Goal: Task Accomplishment & Management: Manage account settings

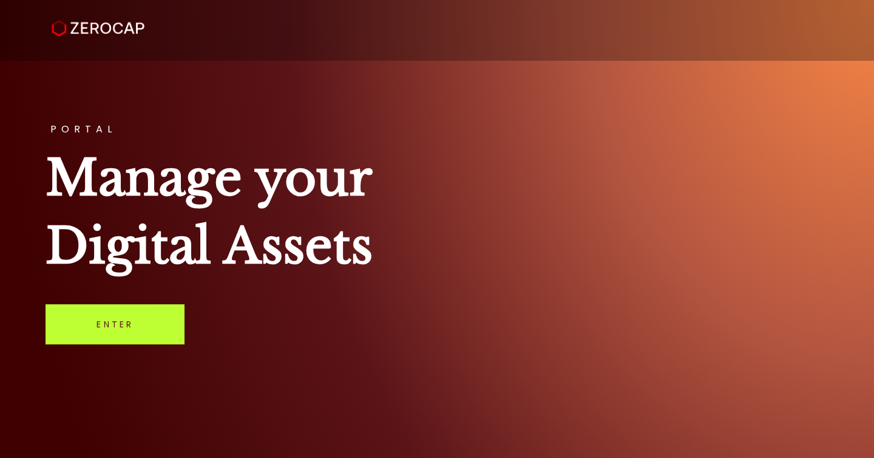
click at [137, 327] on link "Enter" at bounding box center [115, 324] width 139 height 40
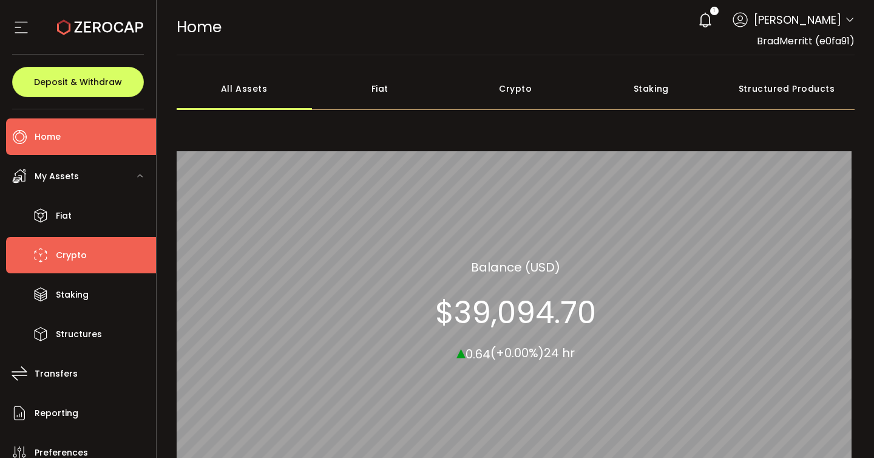
click at [83, 248] on span "Crypto" at bounding box center [71, 255] width 31 height 18
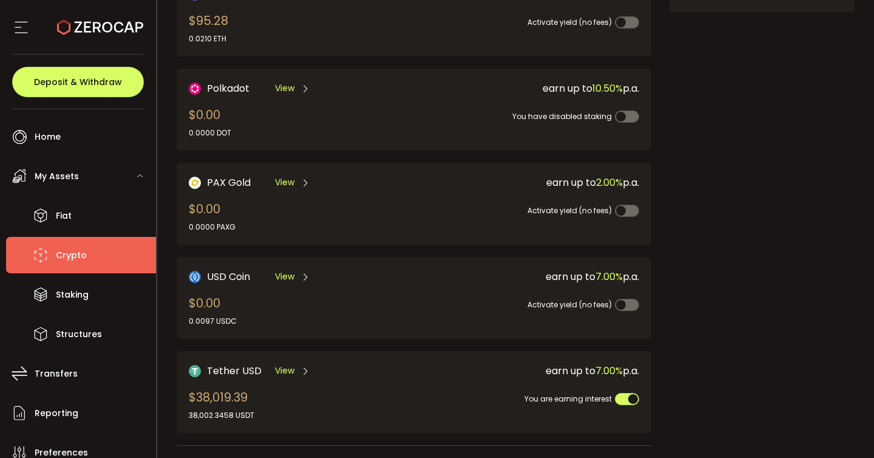
scroll to position [216, 0]
click at [276, 368] on span "View" at bounding box center [284, 371] width 19 height 13
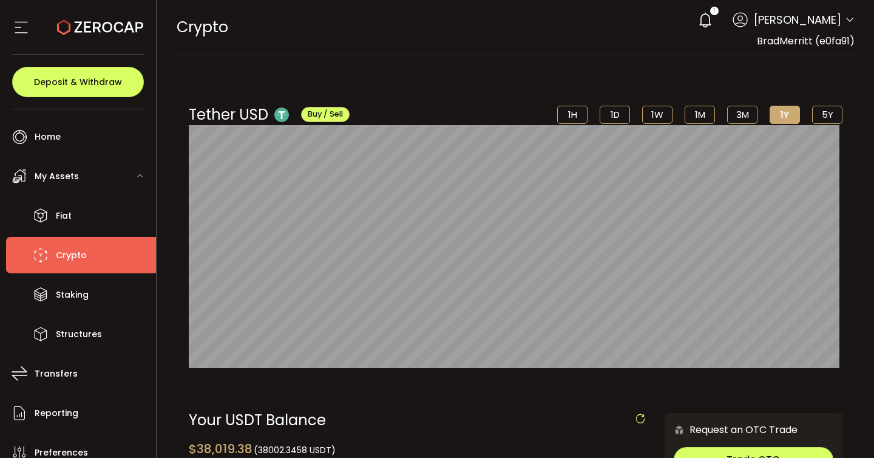
click at [805, 19] on span "[PERSON_NAME]" at bounding box center [797, 20] width 87 height 16
click at [859, 24] on header "PDF is being processed and will download to your computer CRYPTO Buy Power $87,…" at bounding box center [515, 27] width 717 height 55
click at [850, 24] on icon at bounding box center [850, 20] width 10 height 10
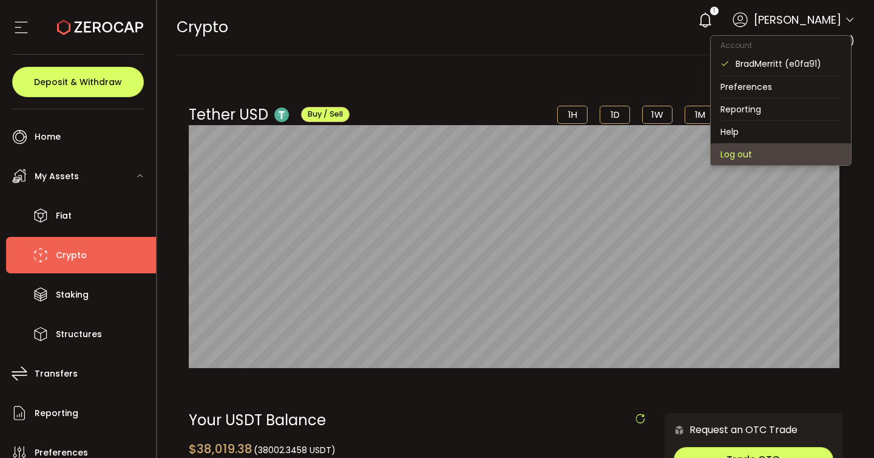
click at [772, 154] on li "Log out" at bounding box center [781, 154] width 140 height 22
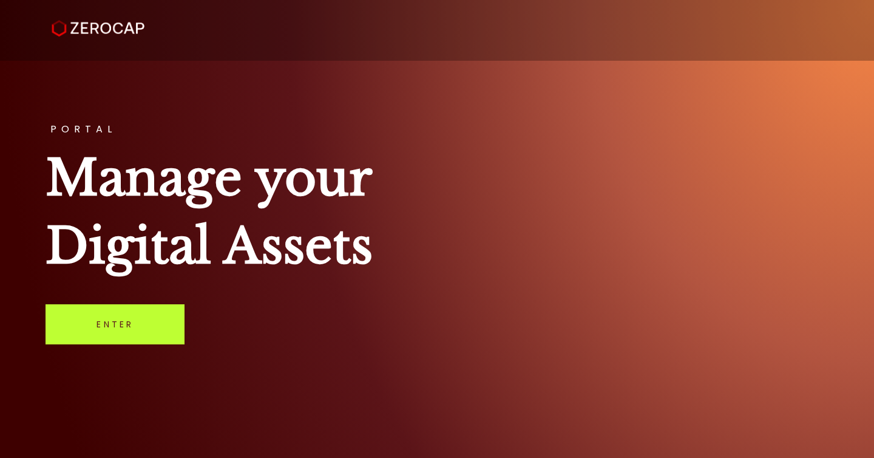
click at [115, 332] on link "Enter" at bounding box center [115, 324] width 139 height 40
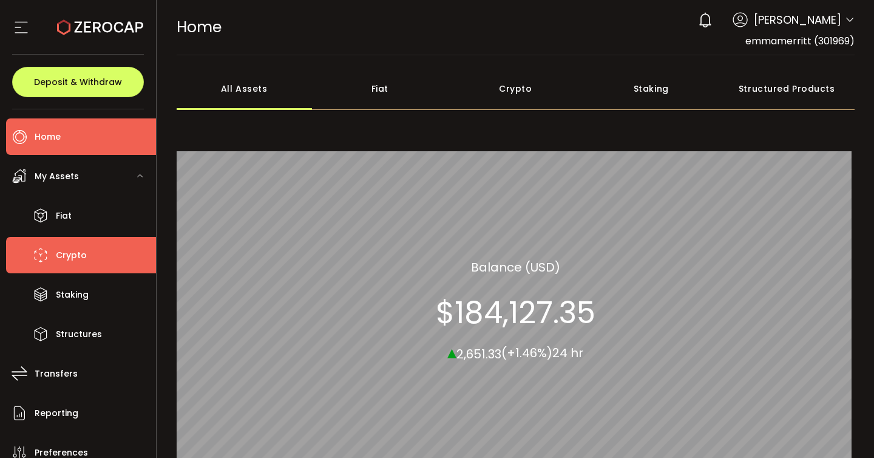
click at [87, 264] on li "Crypto" at bounding box center [81, 255] width 150 height 36
